Goal: Task Accomplishment & Management: Use online tool/utility

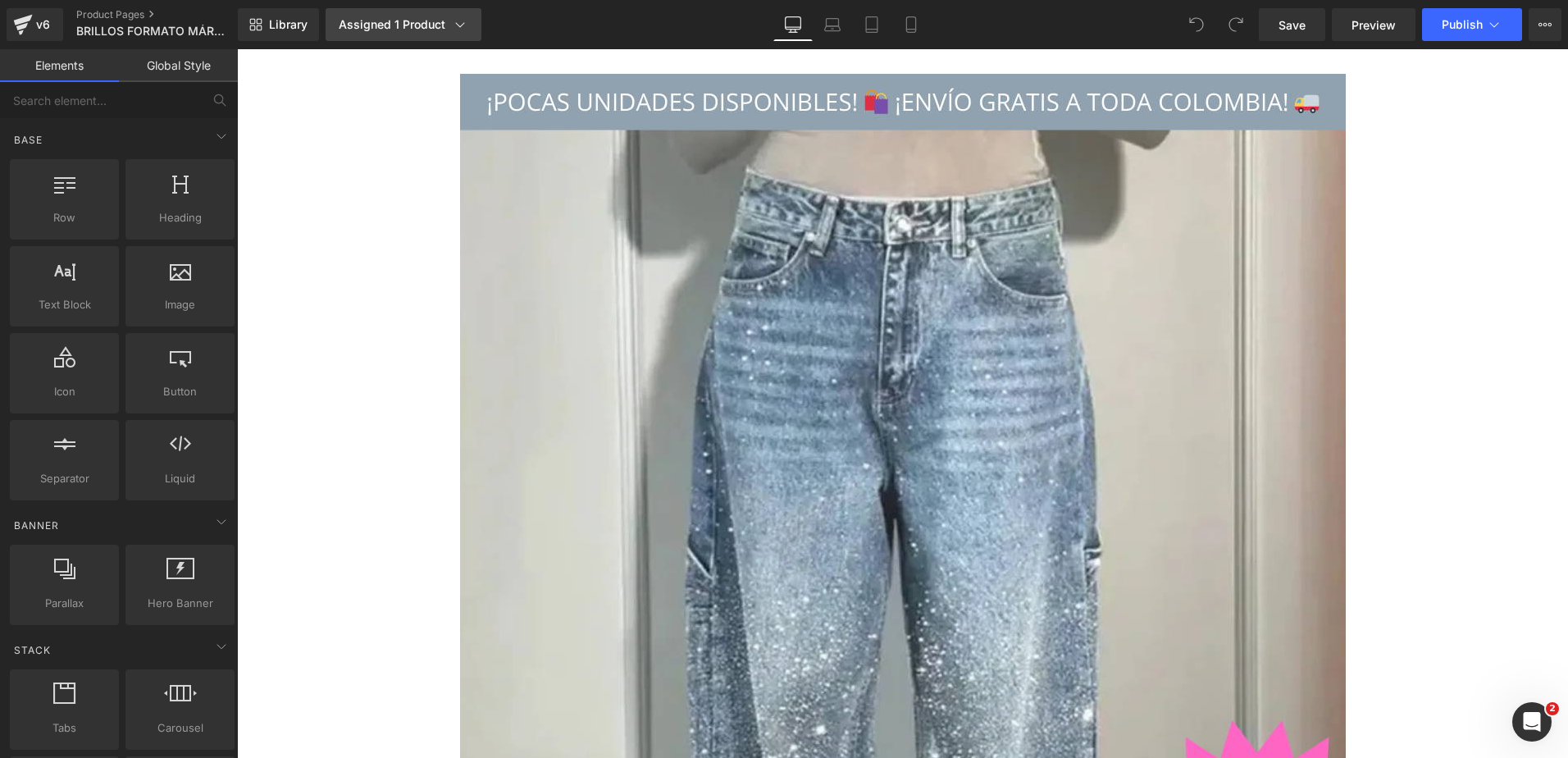
drag, startPoint x: 470, startPoint y: 362, endPoint x: 376, endPoint y: 21, distance: 353.7
click at [374, 21] on div "Assigned 1 Product" at bounding box center [403, 25] width 130 height 17
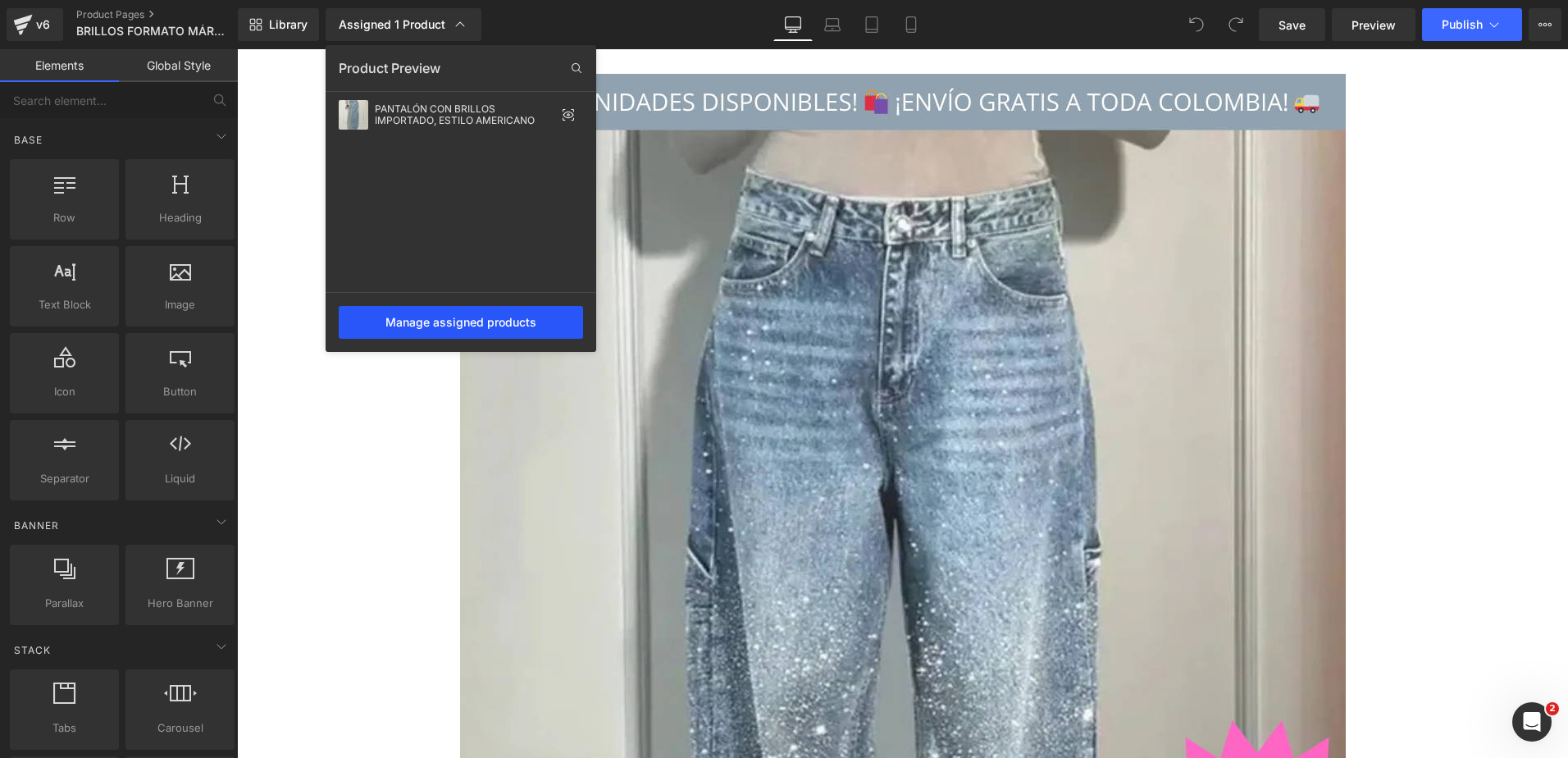
click at [446, 328] on div "Manage assigned products" at bounding box center [461, 322] width 244 height 33
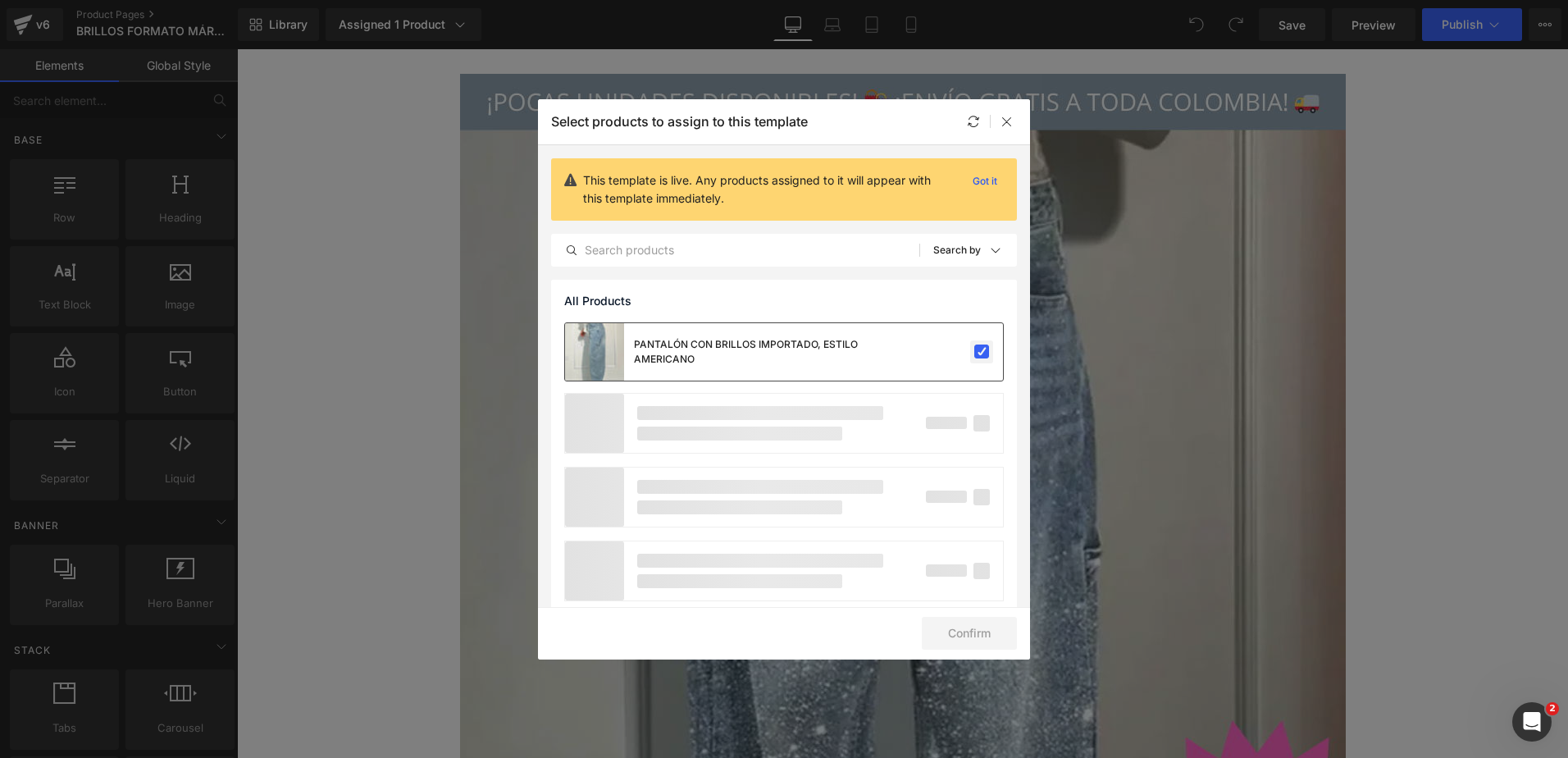
click at [974, 351] on label at bounding box center [981, 351] width 15 height 15
click at [982, 352] on input "checkbox" at bounding box center [982, 352] width 0 height 0
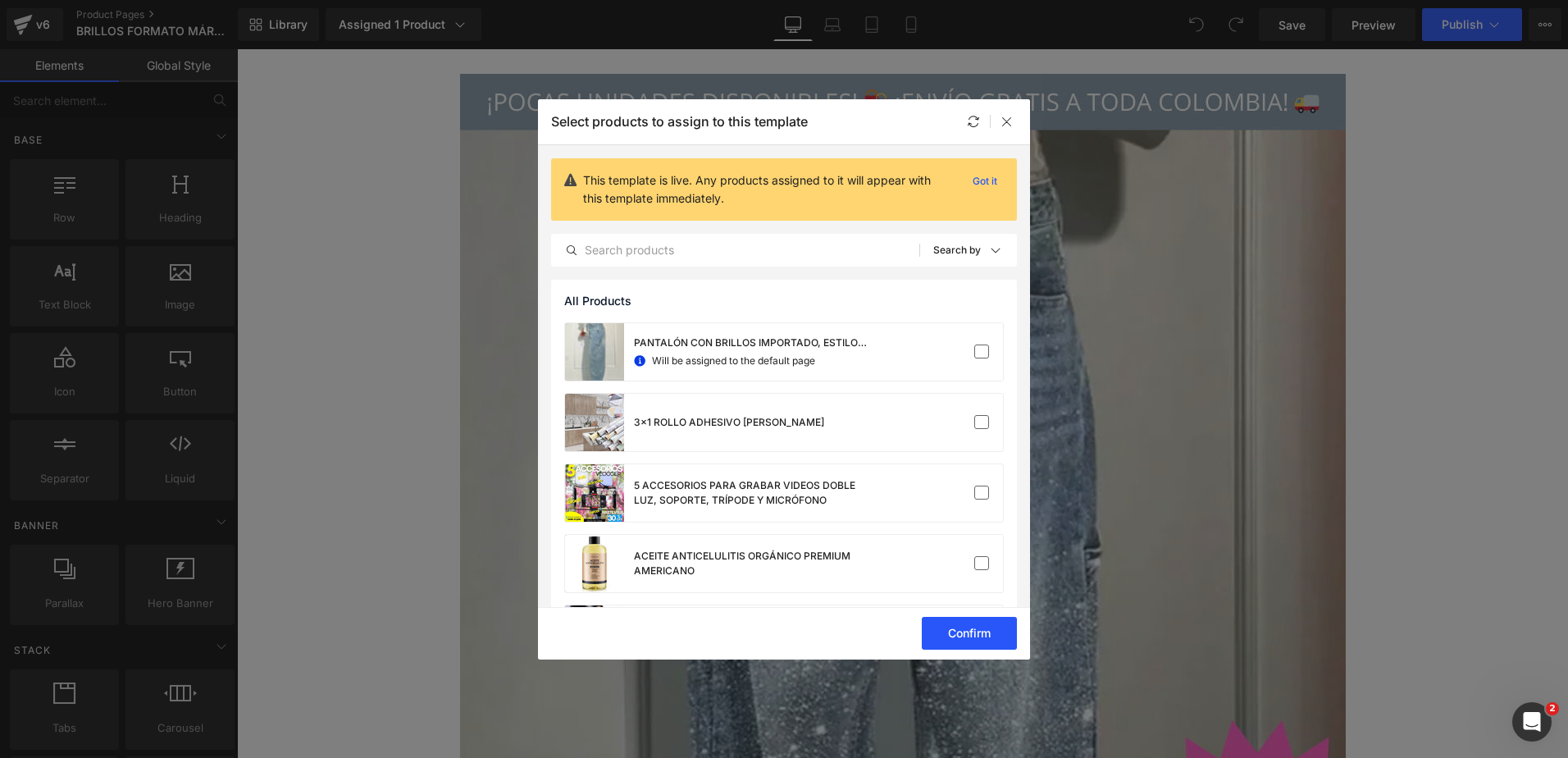
click at [968, 629] on button "Confirm" at bounding box center [970, 633] width 95 height 33
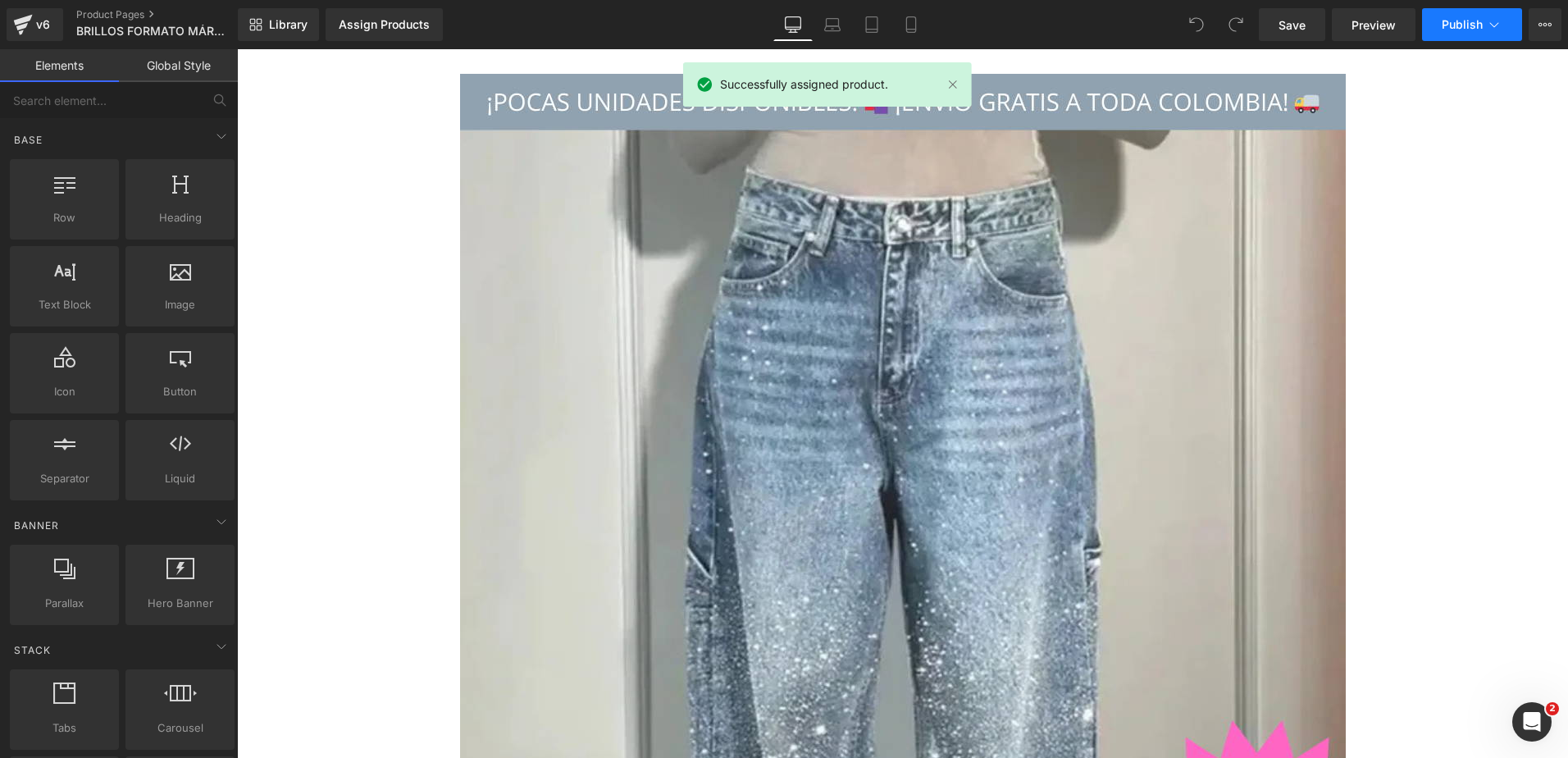
click at [1454, 22] on span "Publish" at bounding box center [1462, 24] width 41 height 13
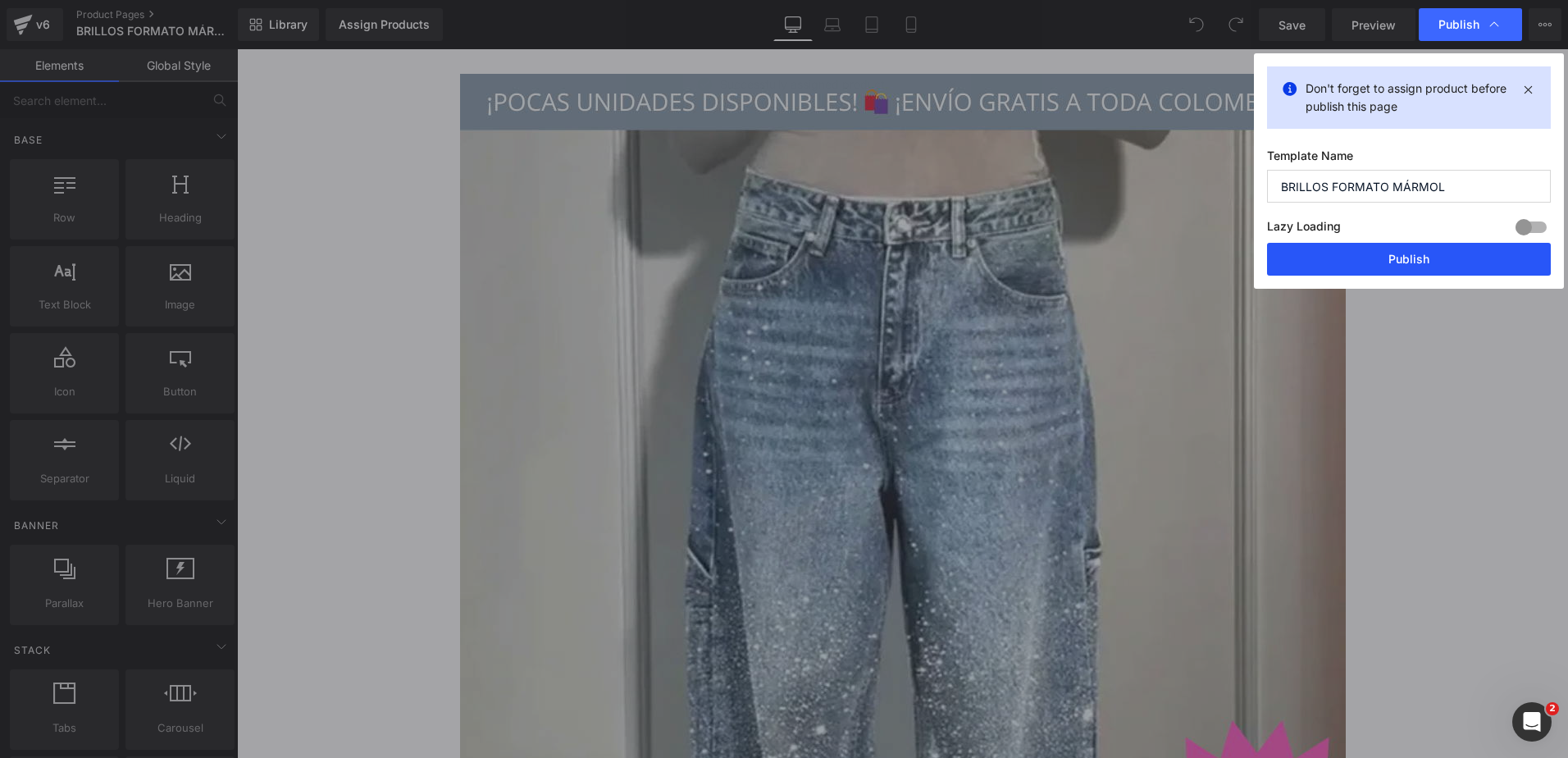
click at [1411, 260] on button "Publish" at bounding box center [1409, 259] width 284 height 33
